Goal: Understand process/instructions: Learn how to perform a task or action

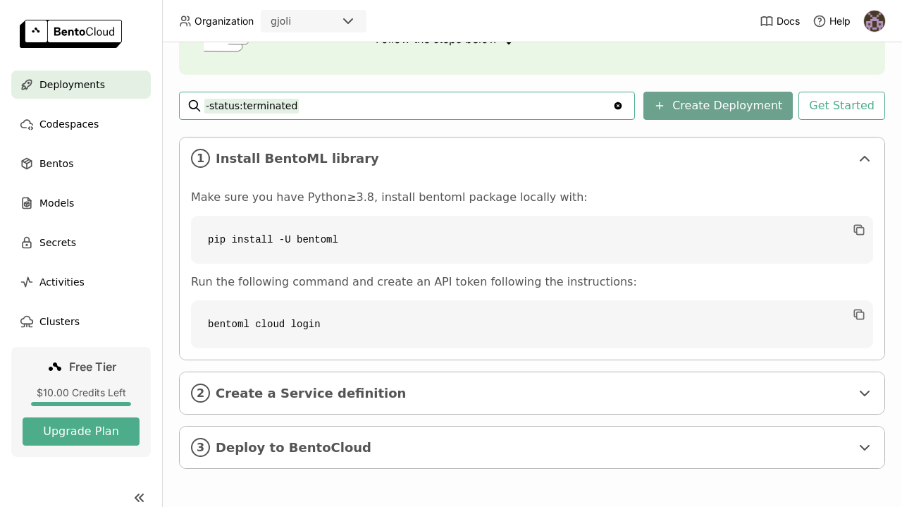
click at [691, 103] on button "Create Deployment" at bounding box center [717, 106] width 149 height 28
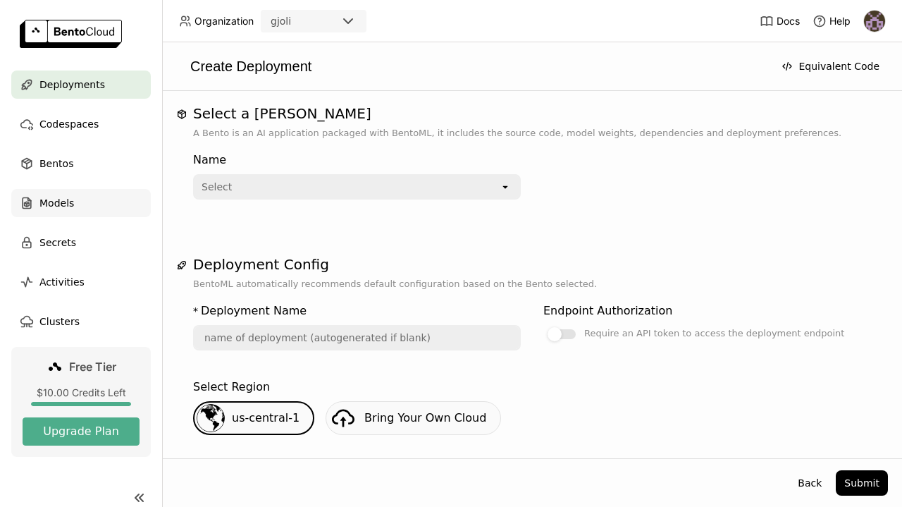
click at [56, 199] on span "Models" at bounding box center [56, 202] width 35 height 17
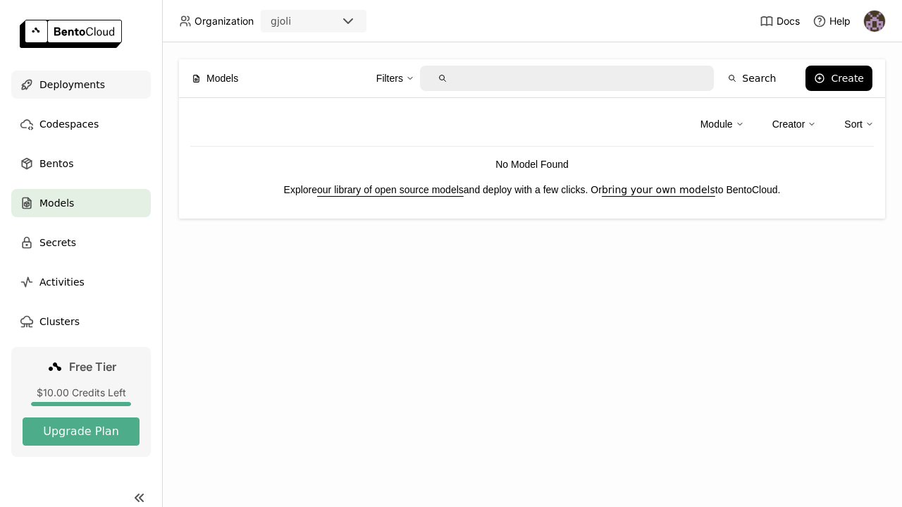
click at [75, 87] on span "Deployments" at bounding box center [72, 84] width 66 height 17
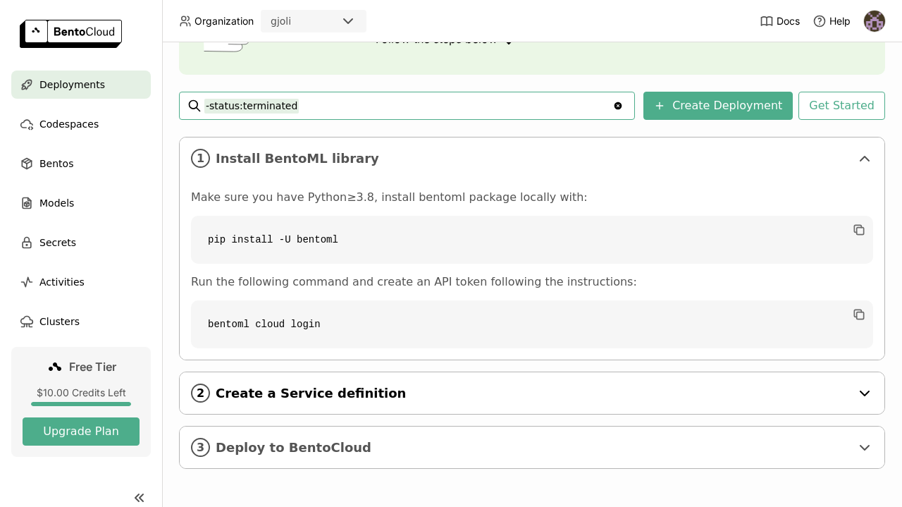
click at [297, 393] on span "Create a Service definition" at bounding box center [533, 393] width 635 height 16
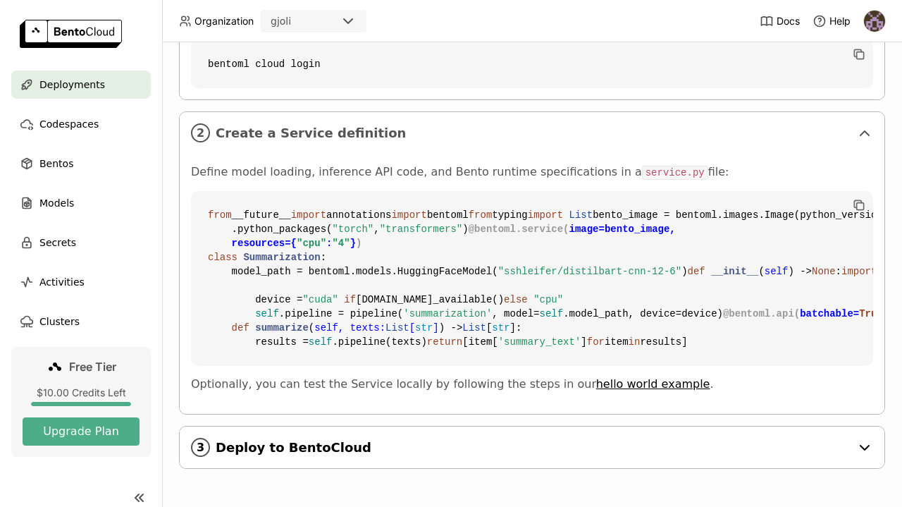
click at [292, 452] on span "Deploy to BentoCloud" at bounding box center [533, 448] width 635 height 16
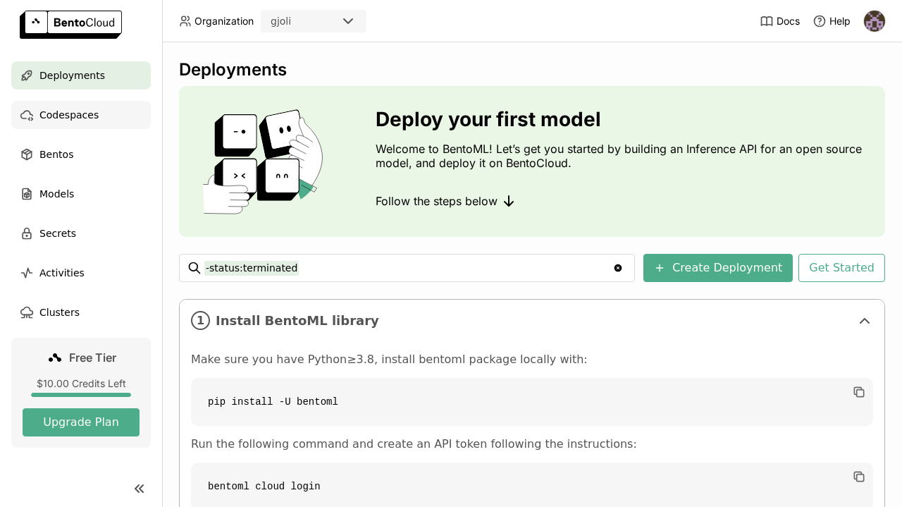
click at [78, 117] on span "Codespaces" at bounding box center [68, 114] width 59 height 17
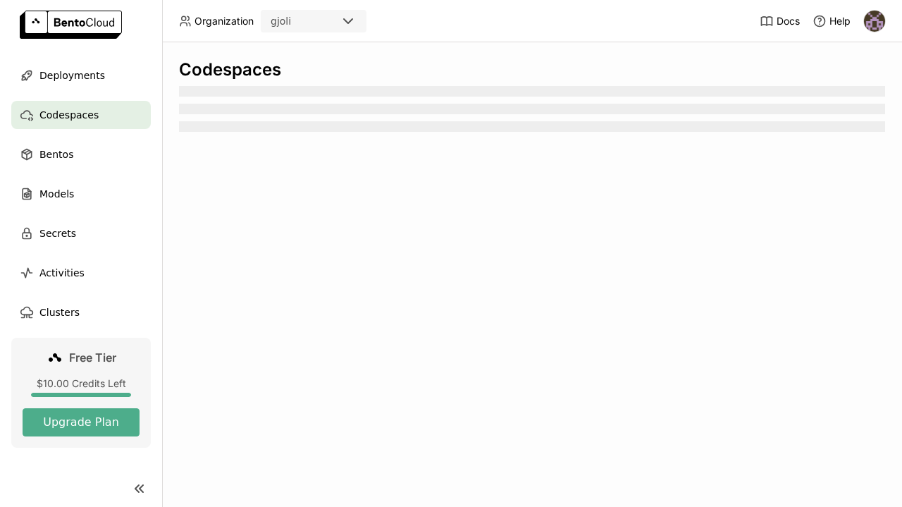
click at [78, 20] on img at bounding box center [71, 25] width 102 height 28
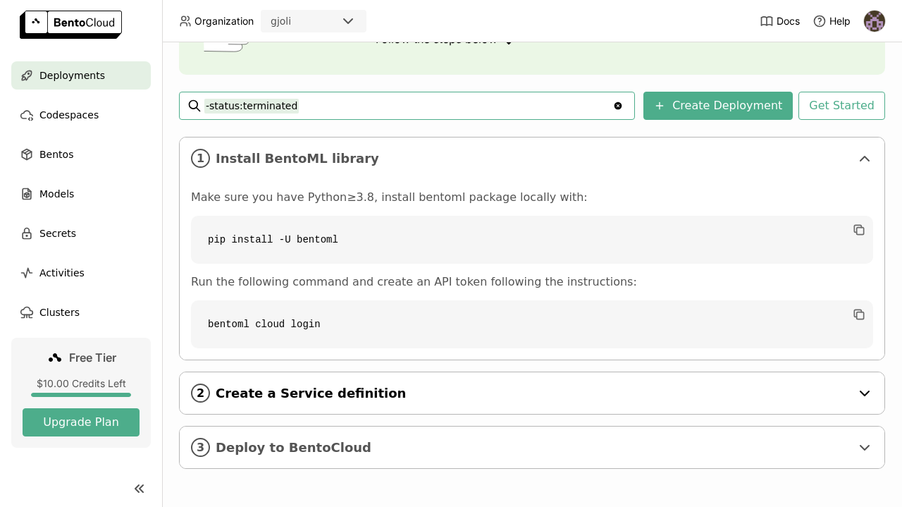
click at [367, 385] on span "Create a Service definition" at bounding box center [533, 393] width 635 height 16
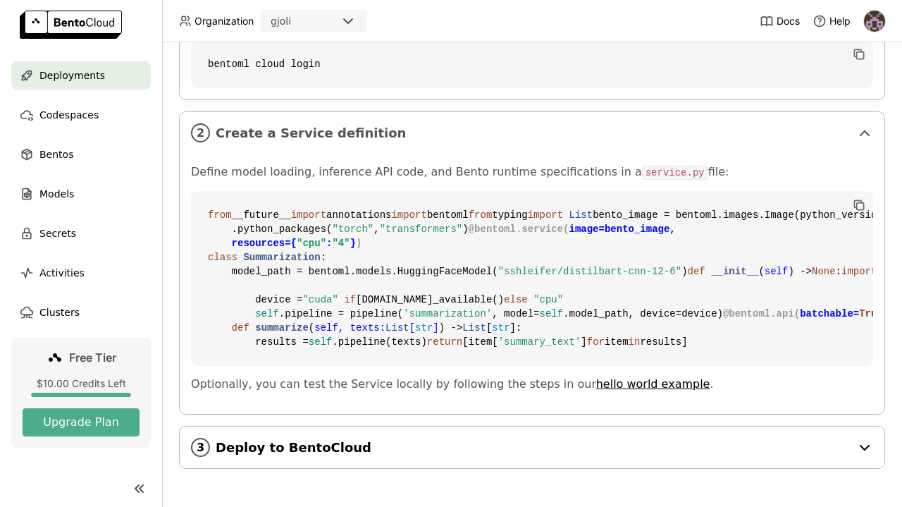
click at [315, 444] on span "Deploy to BentoCloud" at bounding box center [533, 448] width 635 height 16
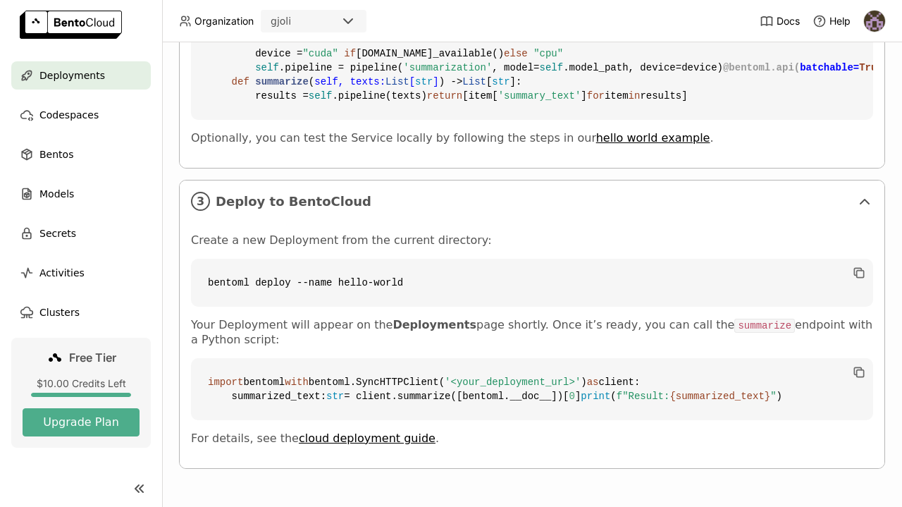
scroll to position [964, 0]
click at [321, 441] on link "cloud deployment guide" at bounding box center [367, 437] width 137 height 13
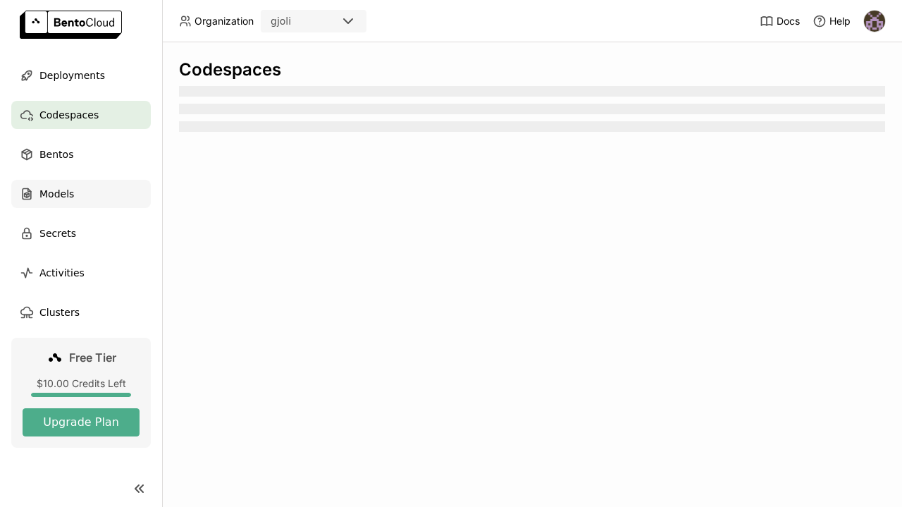
scroll to position [8, 0]
